Goal: Task Accomplishment & Management: Manage account settings

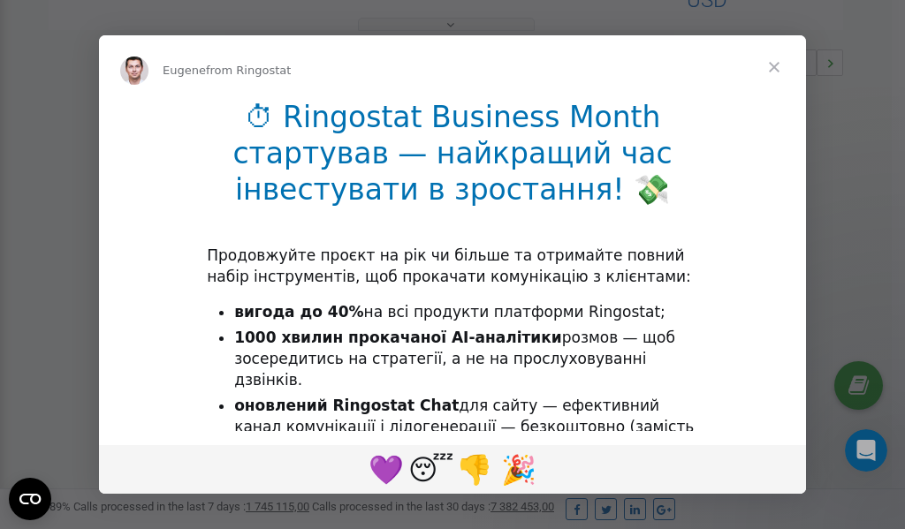
click at [777, 72] on span "Close" at bounding box center [774, 67] width 64 height 64
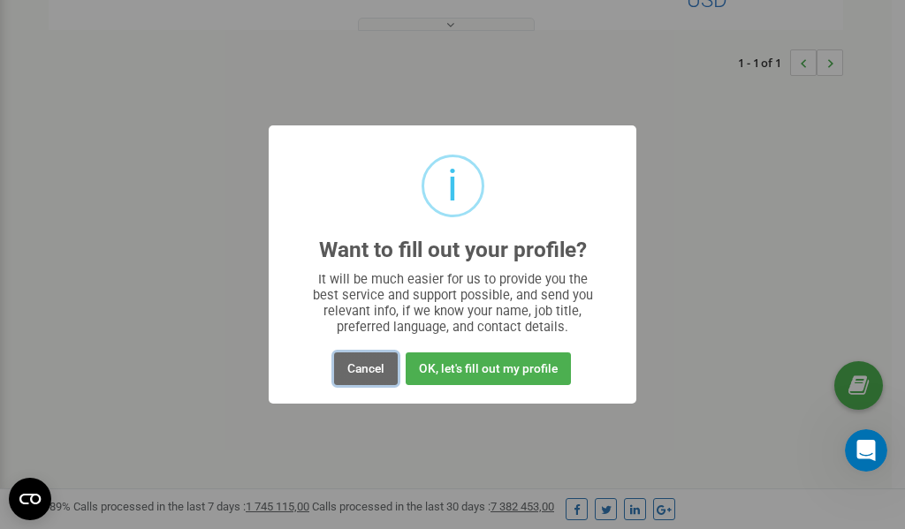
click at [371, 368] on button "Cancel" at bounding box center [366, 369] width 64 height 33
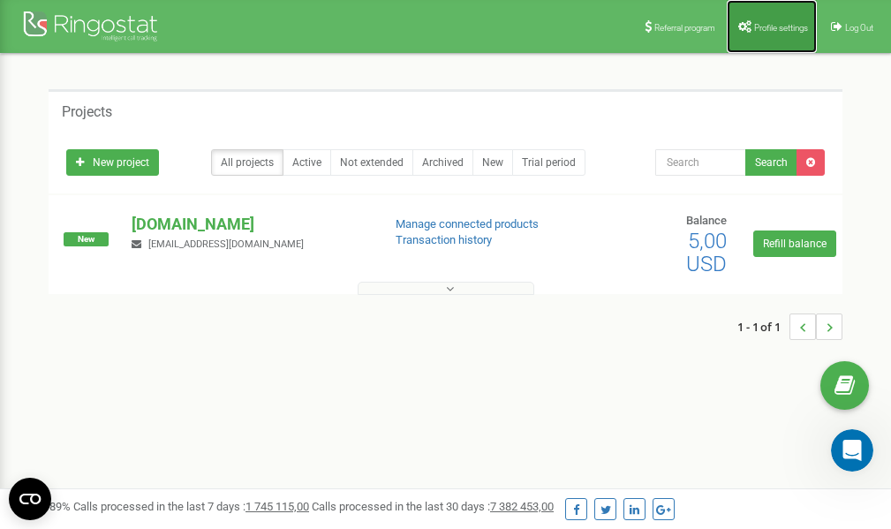
click at [778, 33] on link "Profile settings" at bounding box center [772, 26] width 90 height 53
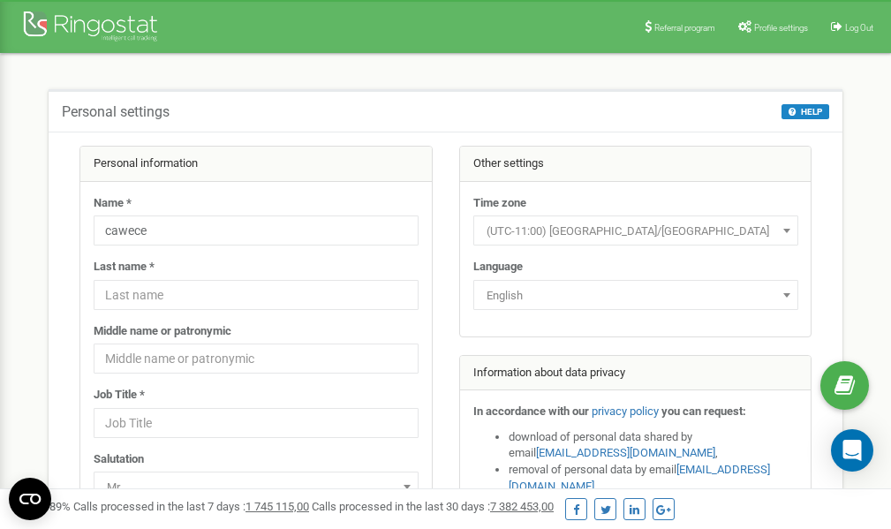
scroll to position [88, 0]
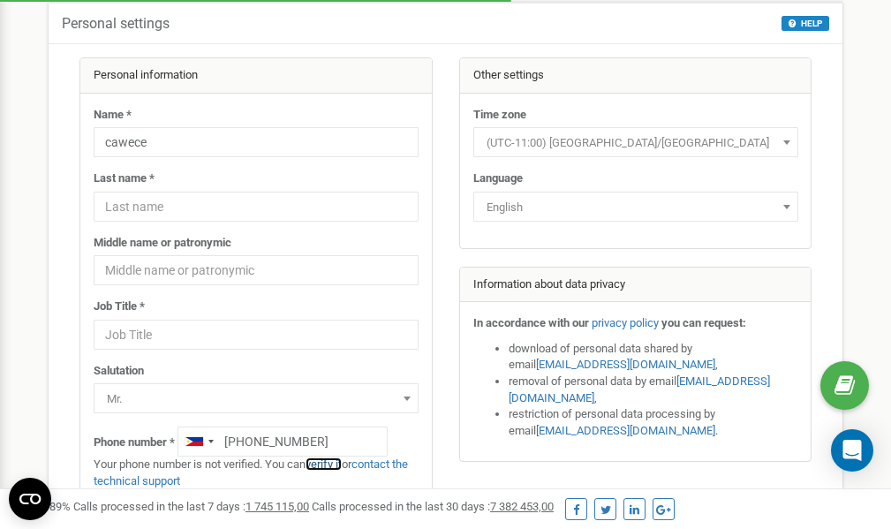
click at [330, 466] on link "verify it" at bounding box center [324, 464] width 36 height 13
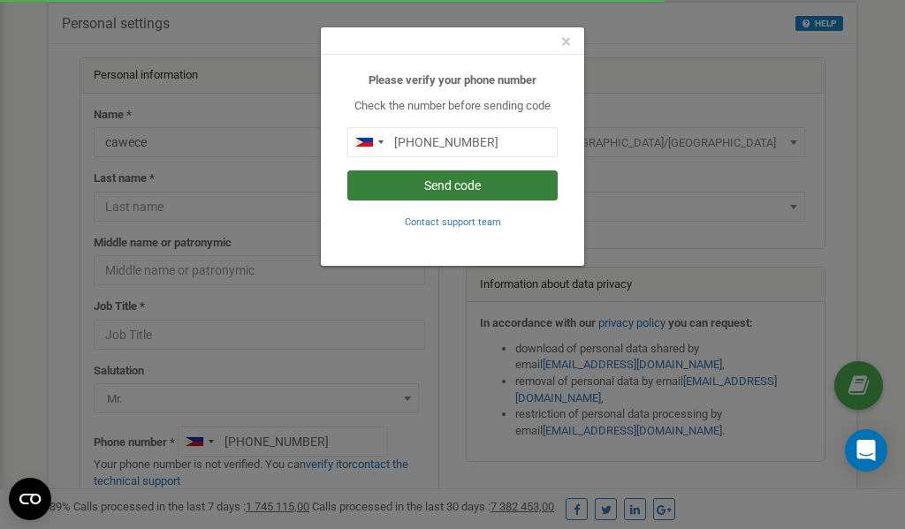
click at [424, 186] on button "Send code" at bounding box center [452, 186] width 210 height 30
